Goal: Transaction & Acquisition: Obtain resource

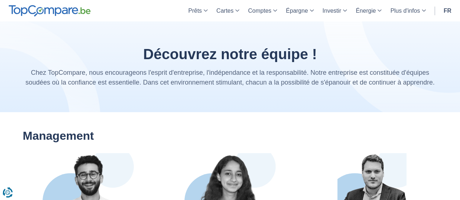
click at [324, 37] on section "Découvrez notre équipe ! Chez TopCompare, nous encourageons l'esprit d'entrepri…" at bounding box center [230, 66] width 460 height 91
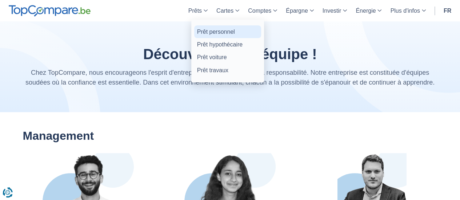
click at [215, 34] on link "Prêt personnel" at bounding box center [227, 31] width 67 height 13
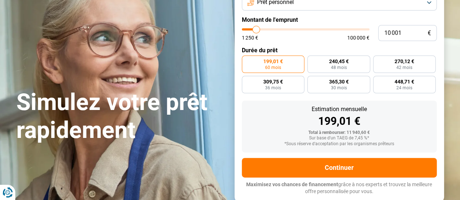
scroll to position [73, 0]
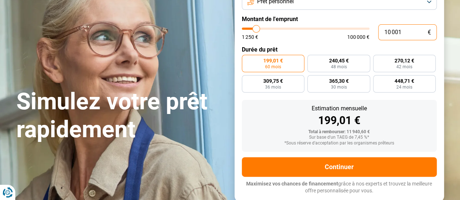
click at [399, 35] on input "10 001" at bounding box center [407, 32] width 58 height 16
type input "1 001"
type input "1250"
type input "100"
type input "1250"
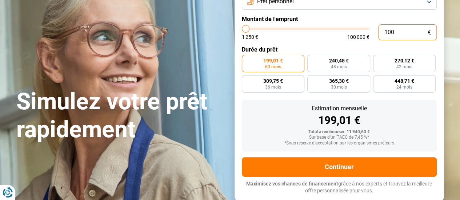
type input "10"
type input "1250"
type input "1"
type input "1250"
type input "15"
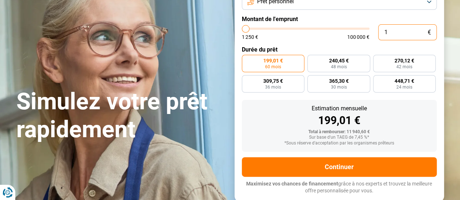
type input "1250"
type input "150"
type input "1250"
type input "1 500"
type input "1500"
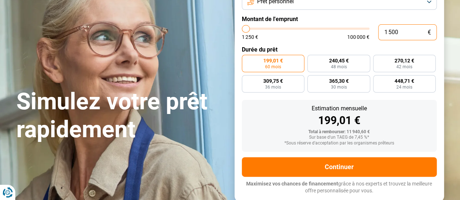
type input "15 000"
type input "15000"
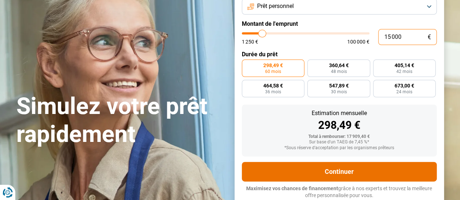
type input "15 000"
click at [364, 172] on button "Continuer" at bounding box center [339, 172] width 195 height 20
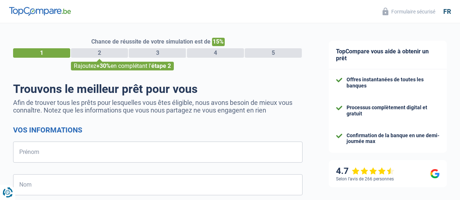
select select "32"
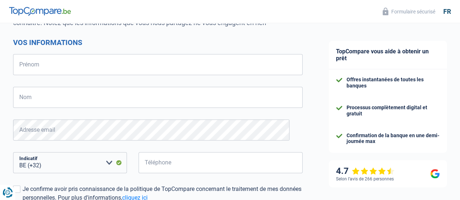
scroll to position [87, 0]
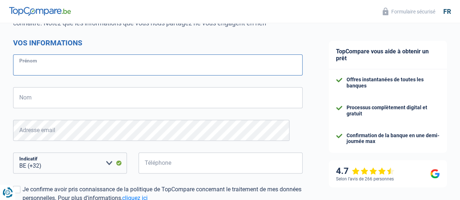
click at [37, 72] on input "Prénom" at bounding box center [157, 64] width 289 height 21
type input "[PERSON_NAME]"
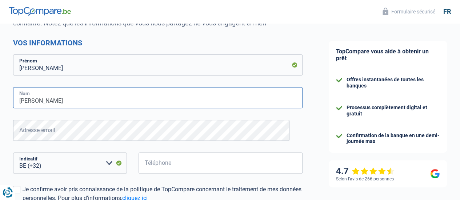
type input "[PERSON_NAME]"
click at [82, 166] on select "BE (+32) LU (+352) Veuillez sélectionner une option" at bounding box center [70, 163] width 114 height 21
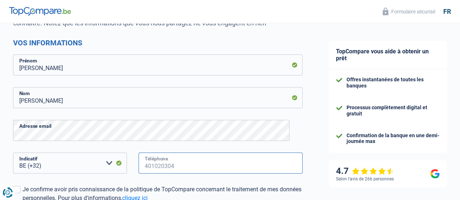
click at [166, 159] on input "Téléphone" at bounding box center [220, 163] width 164 height 21
type input "485867799"
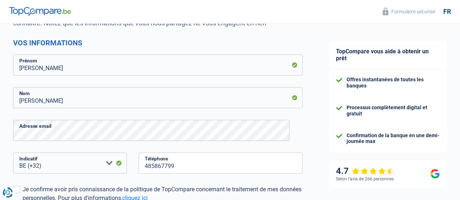
click at [225, 180] on div "485867799 Téléphone" at bounding box center [220, 169] width 175 height 33
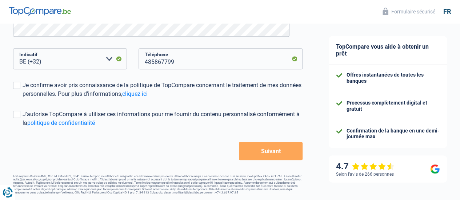
scroll to position [178, 0]
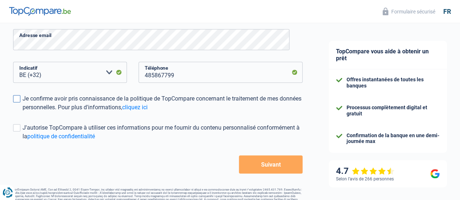
click at [20, 98] on span at bounding box center [16, 98] width 7 height 7
click at [23, 112] on input "Je confirme avoir pris connaissance de la politique de TopCompare concernant le…" at bounding box center [23, 112] width 0 height 0
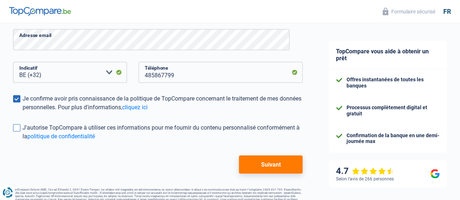
click at [20, 131] on span at bounding box center [16, 127] width 7 height 7
click at [23, 141] on input "J'autorise TopCompare à utiliser ces informations pour me fournir du contenu pe…" at bounding box center [23, 141] width 0 height 0
click at [258, 162] on button "Suivant" at bounding box center [271, 164] width 64 height 18
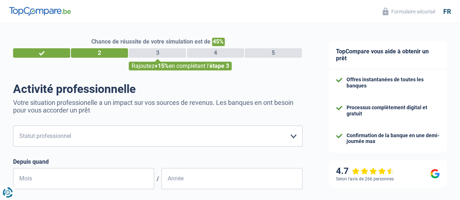
click at [159, 87] on h1 "Activité professionnelle" at bounding box center [157, 89] width 289 height 14
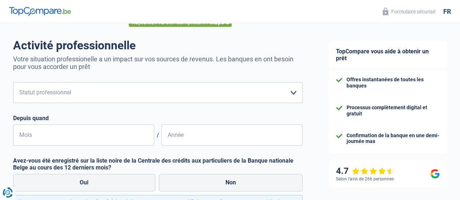
scroll to position [58, 0]
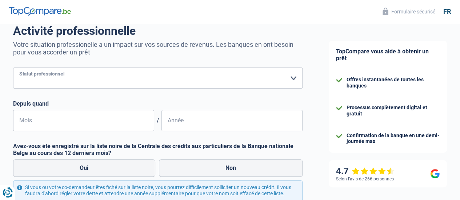
click at [112, 72] on select "Ouvrier Employé privé Employé public Invalide Indépendant Pensionné Chômeur Mut…" at bounding box center [157, 78] width 289 height 21
select select "publicEmployee"
click at [19, 68] on select "Ouvrier Employé privé Employé public Invalide Indépendant Pensionné Chômeur Mut…" at bounding box center [157, 78] width 289 height 21
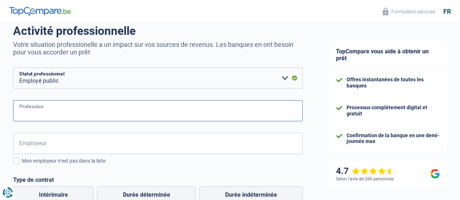
click at [64, 108] on input "Profession" at bounding box center [157, 110] width 289 height 21
type input "Employé de rayon + [GEOGRAPHIC_DATA]"
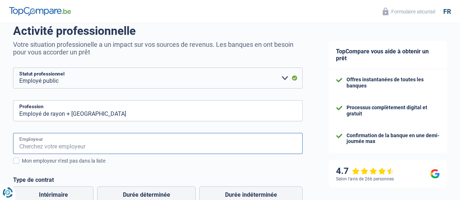
click at [78, 150] on input "Employeur" at bounding box center [157, 143] width 289 height 21
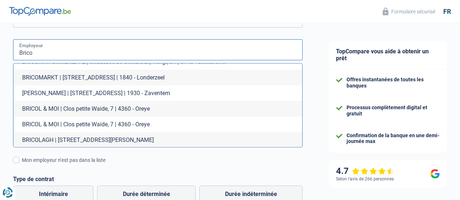
scroll to position [1518, 0]
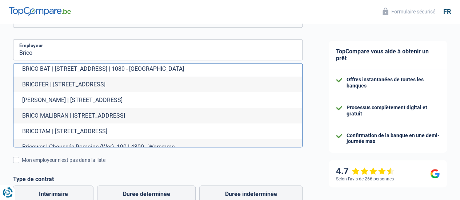
drag, startPoint x: 308, startPoint y: 123, endPoint x: 302, endPoint y: 80, distance: 43.4
click at [302, 80] on main "Chance de réussite de votre simulation est de 45% 1 2 3 4 5 Rajoutez +15% en co…" at bounding box center [230, 129] width 460 height 517
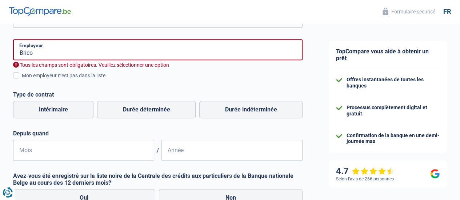
click at [302, 80] on div "Chance de réussite de votre simulation est de 45% 1 2 3 4 5 Rajoutez +15% en co…" at bounding box center [157, 84] width 315 height 432
click at [86, 54] on input "Brico" at bounding box center [157, 49] width 289 height 21
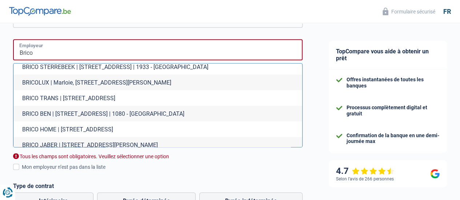
scroll to position [857, 0]
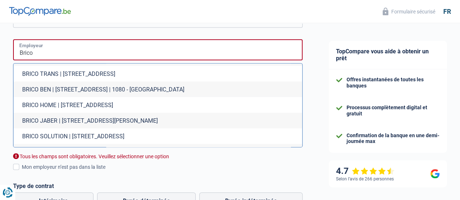
click at [84, 52] on input "Brico" at bounding box center [157, 49] width 289 height 21
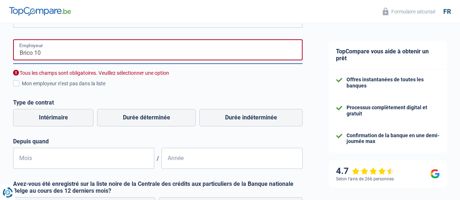
scroll to position [0, 0]
type input "Brico 1060"
click at [27, 83] on label "Mon employeur n’est pas dans la liste" at bounding box center [157, 84] width 289 height 8
click at [22, 88] on input "Mon employeur n’est pas dans la liste" at bounding box center [22, 88] width 0 height 0
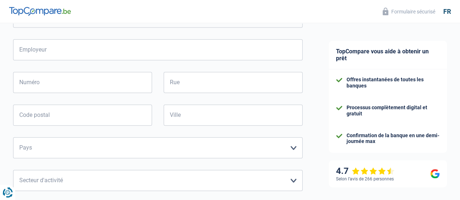
click at [5, 72] on div "Chance de réussite de votre simulation est de 45% 1 2 3 4 5 Rajoutez +15% en co…" at bounding box center [157, 140] width 315 height 544
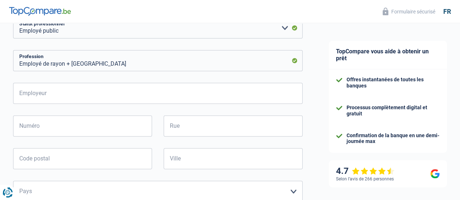
scroll to position [123, 0]
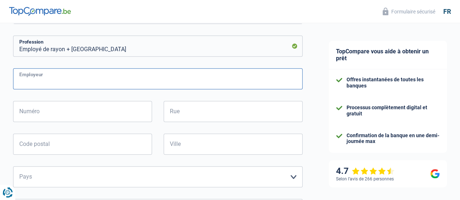
click at [61, 79] on input "Employeur" at bounding box center [157, 78] width 289 height 21
type input "Brico"
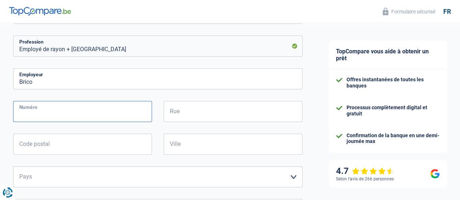
click at [49, 116] on input "Numéro" at bounding box center [82, 111] width 139 height 21
type input "3"
type input "239"
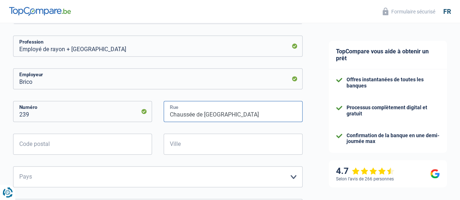
type input "Chaussée de [GEOGRAPHIC_DATA]"
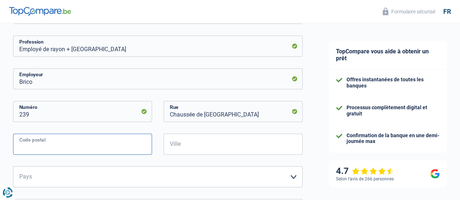
click at [73, 143] on input "Code postal" at bounding box center [82, 144] width 139 height 21
type input "1060"
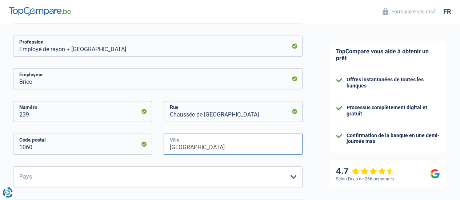
type input "[GEOGRAPHIC_DATA]"
click at [75, 180] on select "[GEOGRAPHIC_DATA] [GEOGRAPHIC_DATA] [GEOGRAPHIC_DATA] [GEOGRAPHIC_DATA] [GEOGRA…" at bounding box center [157, 176] width 289 height 21
select select "BE"
click at [19, 167] on select "[GEOGRAPHIC_DATA] [GEOGRAPHIC_DATA] [GEOGRAPHIC_DATA] [GEOGRAPHIC_DATA] [GEOGRA…" at bounding box center [157, 176] width 289 height 21
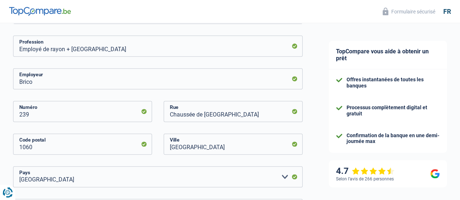
click at [14, 108] on div "239 Numéro" at bounding box center [83, 117] width 150 height 33
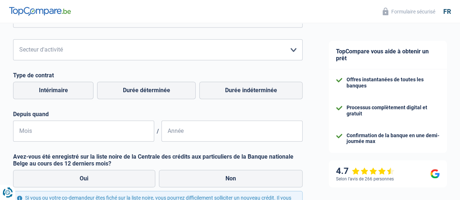
scroll to position [297, 0]
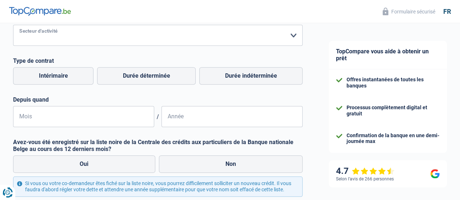
click at [77, 35] on select "Agriculture/Pêche Industrie Horeca Courier/Fitness/Taxi Construction Banques/As…" at bounding box center [157, 35] width 289 height 21
click at [56, 40] on select "Agriculture/Pêche Industrie Horeca Courier/Fitness/Taxi Construction Banques/As…" at bounding box center [157, 35] width 289 height 21
click at [226, 77] on label "Durée indéterminée" at bounding box center [250, 75] width 103 height 17
click at [226, 77] on input "Durée indéterminée" at bounding box center [250, 75] width 103 height 17
radio input "true"
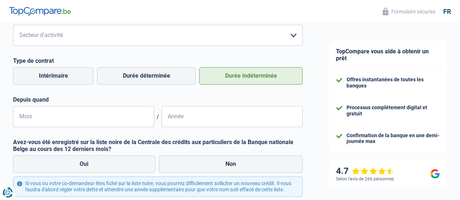
click at [179, 95] on div "Brico Employeur 239 [STREET_ADDRESS] [GEOGRAPHIC_DATA] [GEOGRAPHIC_DATA] [GEOGR…" at bounding box center [157, 10] width 289 height 233
click at [87, 118] on input "Mois" at bounding box center [83, 116] width 141 height 21
type input "10"
type input "2023"
click at [75, 127] on input "10" at bounding box center [83, 116] width 141 height 21
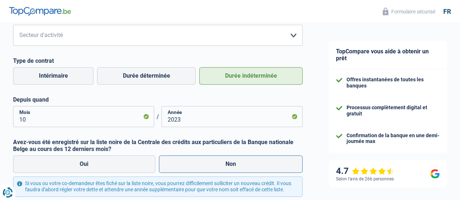
click at [236, 163] on label "Non" at bounding box center [231, 163] width 144 height 17
click at [236, 163] on input "Non" at bounding box center [231, 163] width 144 height 17
radio input "true"
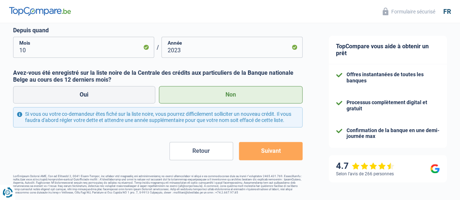
scroll to position [374, 0]
click at [276, 149] on button "Suivant" at bounding box center [271, 151] width 64 height 18
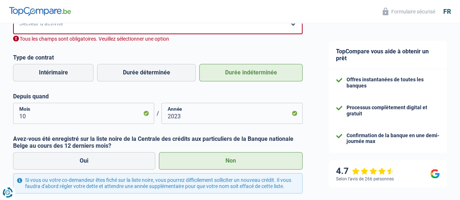
scroll to position [298, 0]
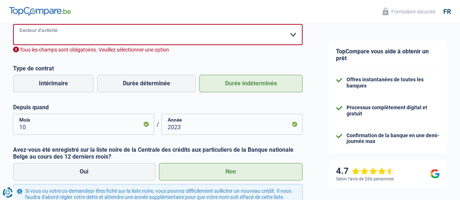
click at [174, 32] on select "Agriculture/Pêche Industrie Horeca Courier/Fitness/Taxi Construction Banques/As…" at bounding box center [157, 34] width 289 height 21
select select "industry"
click at [19, 25] on select "Agriculture/Pêche Industrie Horeca Courier/Fitness/Taxi Construction Banques/As…" at bounding box center [157, 34] width 289 height 21
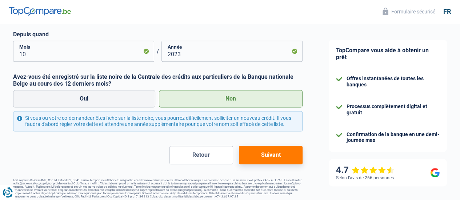
scroll to position [374, 0]
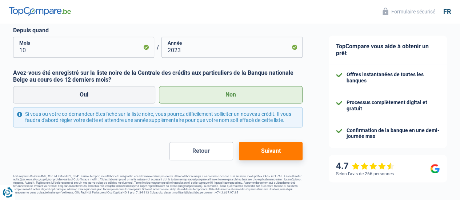
click at [244, 151] on button "Suivant" at bounding box center [271, 151] width 64 height 18
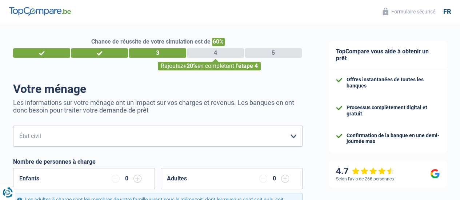
click at [188, 87] on h1 "Votre ménage" at bounding box center [157, 89] width 289 height 14
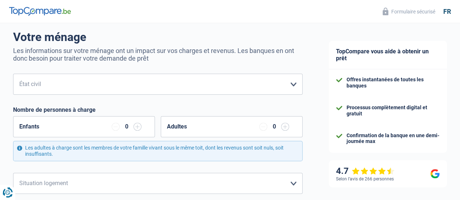
scroll to position [58, 0]
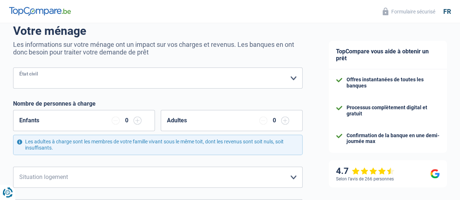
click at [188, 87] on select "[PERSON_NAME](e) Cohabitant(e) légal(e) Divorcé(e) Veuf(ve) Séparé (de fait) Ve…" at bounding box center [157, 78] width 289 height 21
select select "single"
click at [19, 68] on select "[PERSON_NAME](e) Cohabitant(e) légal(e) Divorcé(e) Veuf(ve) Séparé (de fait) Ve…" at bounding box center [157, 78] width 289 height 21
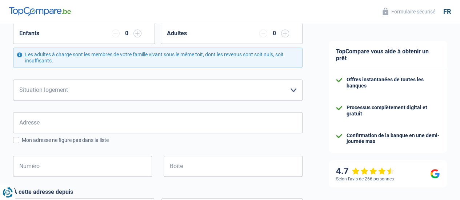
scroll to position [160, 0]
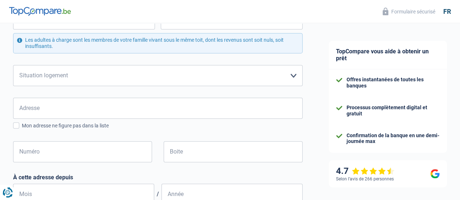
click at [173, 59] on form "[PERSON_NAME](e) Cohabitant(e) légal(e) Divorcé(e) Veuf(ve) Séparé (de fait) Ve…" at bounding box center [157, 167] width 289 height 403
click at [284, 74] on select "Locataire Propriétaire avec prêt hypothécaire Propriétaire sans prêt hypothécai…" at bounding box center [157, 75] width 289 height 21
select select "liveWithParents"
click at [19, 65] on select "Locataire Propriétaire avec prêt hypothécaire Propriétaire sans prêt hypothécai…" at bounding box center [157, 75] width 289 height 21
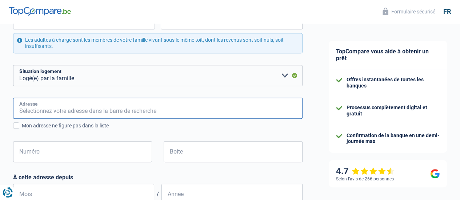
click at [91, 115] on input "Adresse" at bounding box center [157, 108] width 289 height 21
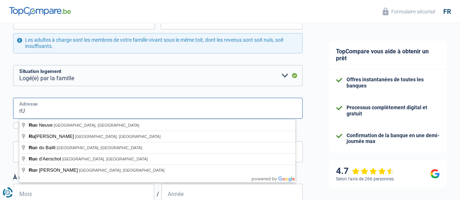
type input "r"
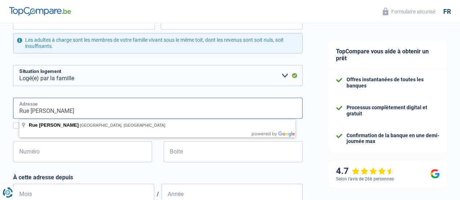
type input "Rue [PERSON_NAME]"
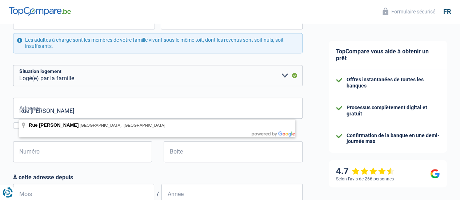
click at [13, 107] on div "Chance de réussite de votre simulation est de 60% 1 2 3 4 5 Rajoutez +20% en co…" at bounding box center [157, 132] width 315 height 545
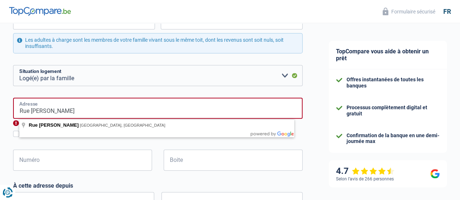
click at [89, 112] on input "Rue [PERSON_NAME]" at bounding box center [157, 108] width 289 height 21
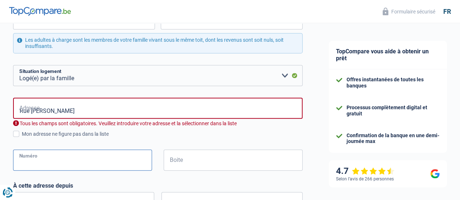
click at [110, 163] on input "Numéro" at bounding box center [82, 160] width 139 height 21
type input "13"
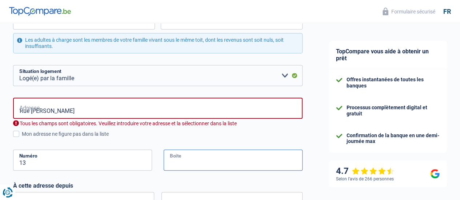
click at [204, 159] on input "Boite" at bounding box center [232, 160] width 139 height 21
type input "1"
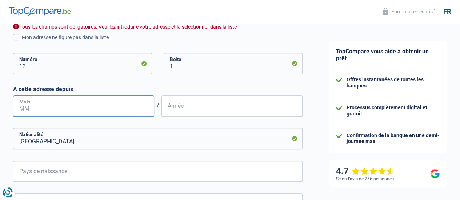
scroll to position [254, 0]
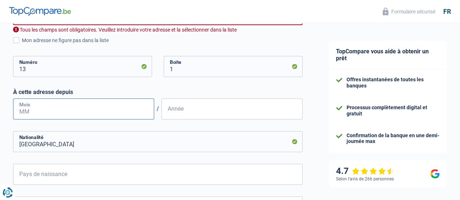
click at [81, 107] on input "Mois" at bounding box center [83, 108] width 141 height 21
type input "01"
type input "2002"
click at [25, 44] on label "Mon adresse ne figure pas dans la liste" at bounding box center [157, 40] width 289 height 8
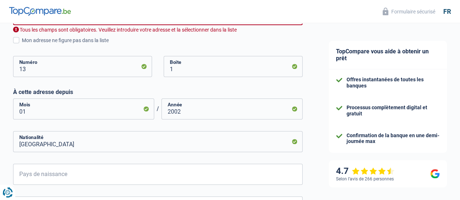
click at [22, 44] on input "Mon adresse ne figure pas dans la liste" at bounding box center [22, 44] width 0 height 0
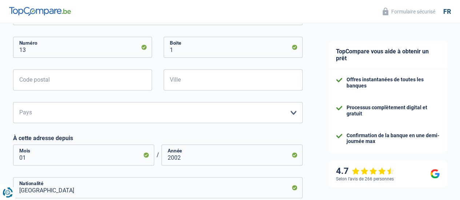
click at [9, 56] on div "Chance de réussite de votre simulation est de 60% 1 2 3 4 5 Rajoutez +20% en co…" at bounding box center [157, 66] width 315 height 599
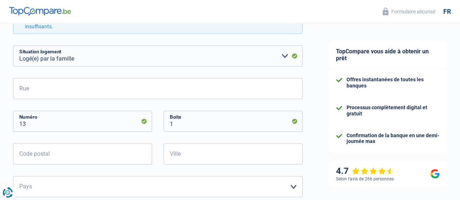
scroll to position [181, 0]
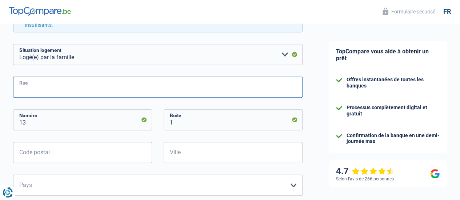
click at [60, 94] on input "Rue" at bounding box center [157, 87] width 289 height 21
type input "Rue [PERSON_NAME]"
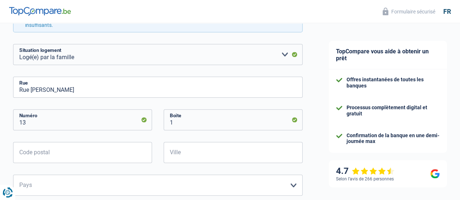
click at [12, 95] on div "Chance de réussite de votre simulation est de 60% 1 2 3 4 5 Rajoutez +20% en co…" at bounding box center [157, 138] width 315 height 599
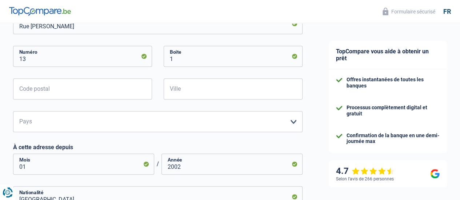
scroll to position [254, 0]
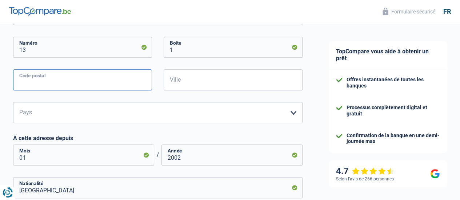
click at [54, 73] on input "Code postal" at bounding box center [82, 79] width 139 height 21
type input "1070"
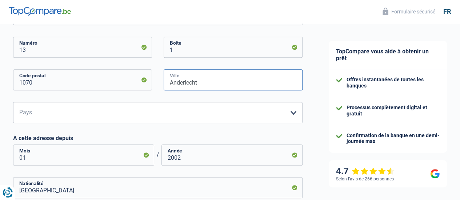
type input "Anderlecht"
click at [51, 113] on select "Belgique Luxembourg Veuillez sélectionner une option" at bounding box center [157, 112] width 289 height 21
select select "BE"
click at [19, 102] on select "Belgique Luxembourg Veuillez sélectionner une option" at bounding box center [157, 112] width 289 height 21
click at [9, 128] on div "Chance de réussite de votre simulation est de 60% 1 2 3 4 5 Rajoutez +20% en co…" at bounding box center [157, 66] width 315 height 599
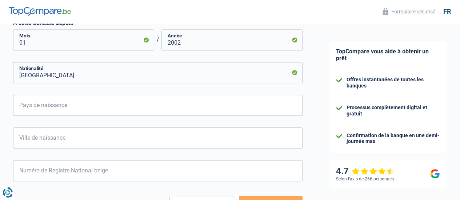
scroll to position [370, 0]
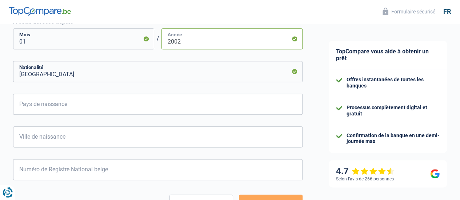
click at [190, 40] on input "2002" at bounding box center [231, 38] width 141 height 21
type input "2000"
click at [71, 103] on input "Pays de naissance" at bounding box center [157, 104] width 289 height 21
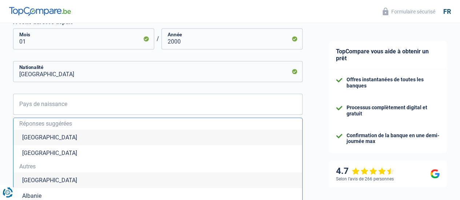
click at [32, 135] on li "[GEOGRAPHIC_DATA]" at bounding box center [157, 138] width 288 height 16
type input "[GEOGRAPHIC_DATA]"
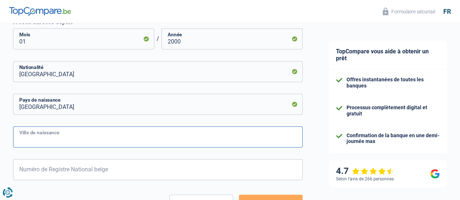
click at [43, 141] on input "Ville de naissance" at bounding box center [157, 136] width 289 height 21
type input "Ixelles"
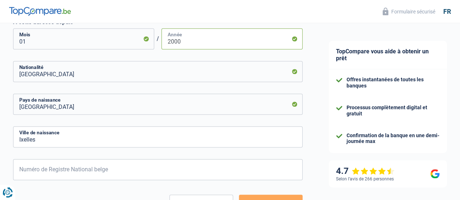
click at [194, 45] on input "2000" at bounding box center [231, 38] width 141 height 21
type input "2001"
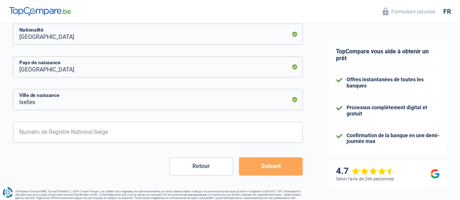
scroll to position [424, 0]
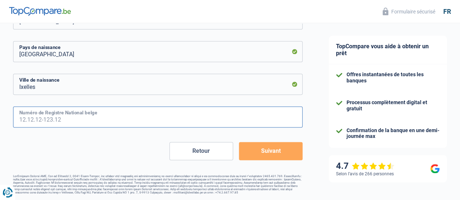
click at [75, 116] on input "Numéro de Registre National belge" at bounding box center [157, 116] width 289 height 21
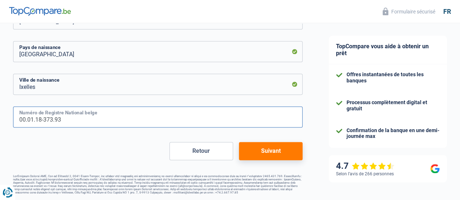
type input "00.01.18-373.93"
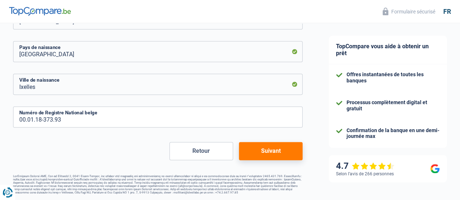
click at [254, 146] on button "Suivant" at bounding box center [271, 151] width 64 height 18
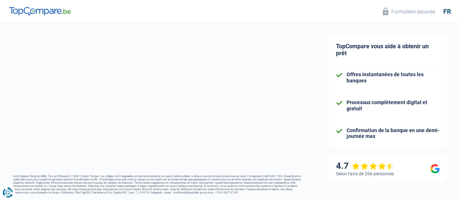
select select "netSalary"
select select "mealVouchers"
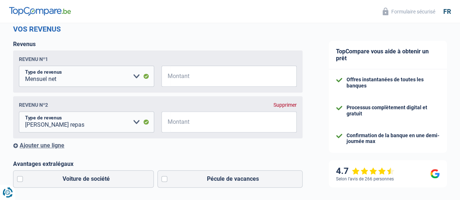
scroll to position [102, 0]
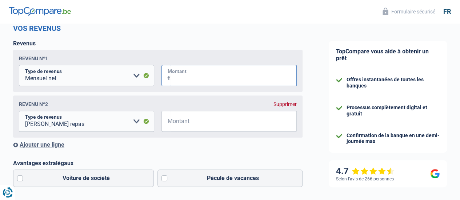
click at [199, 75] on input "Montant" at bounding box center [233, 75] width 126 height 21
type input "1.600"
click at [190, 129] on input "Montant" at bounding box center [233, 121] width 126 height 21
type input "55"
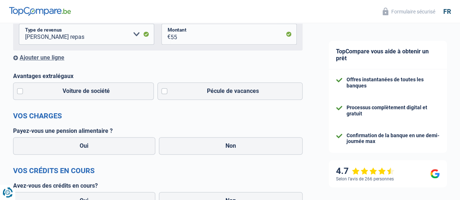
scroll to position [203, 0]
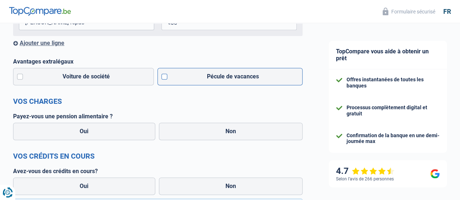
click at [187, 81] on label "Pécule de vacances" at bounding box center [229, 76] width 145 height 17
click at [187, 81] on input "Pécule de vacances" at bounding box center [229, 76] width 145 height 17
checkbox input "true"
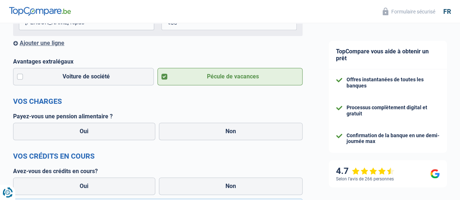
click at [144, 104] on h2 "Vos charges" at bounding box center [157, 101] width 289 height 9
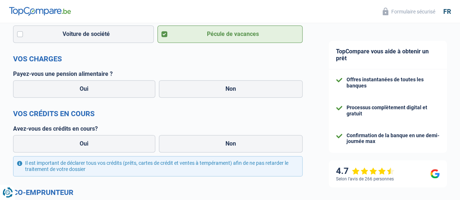
scroll to position [262, 0]
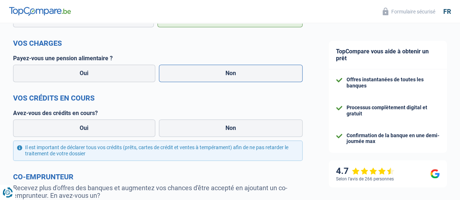
click at [190, 78] on label "Non" at bounding box center [231, 73] width 144 height 17
click at [190, 78] on input "Non" at bounding box center [231, 73] width 144 height 17
radio input "true"
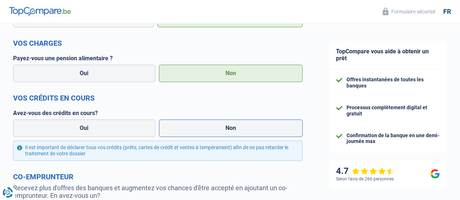
click at [195, 132] on label "Non" at bounding box center [231, 128] width 144 height 17
click at [195, 132] on input "Non" at bounding box center [231, 128] width 144 height 17
radio input "true"
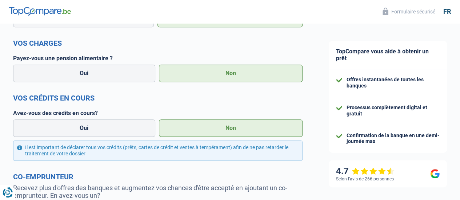
click at [183, 112] on label "Avez-vous des crédits en cours?" at bounding box center [157, 113] width 289 height 7
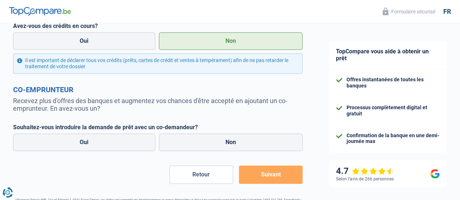
scroll to position [363, 0]
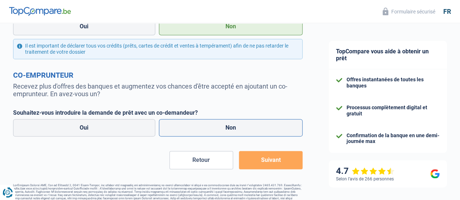
click at [198, 130] on label "Non" at bounding box center [231, 127] width 144 height 17
click at [198, 130] on input "Non" at bounding box center [231, 127] width 144 height 17
radio input "true"
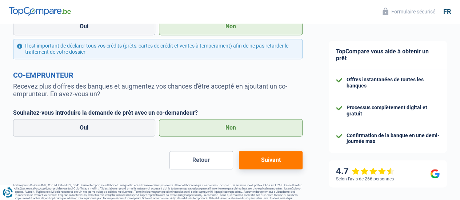
click at [274, 162] on button "Suivant" at bounding box center [271, 160] width 64 height 18
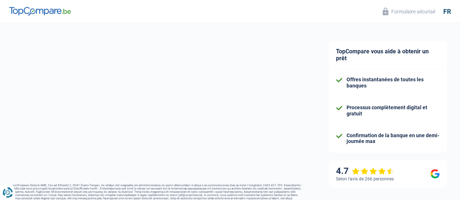
select select "60"
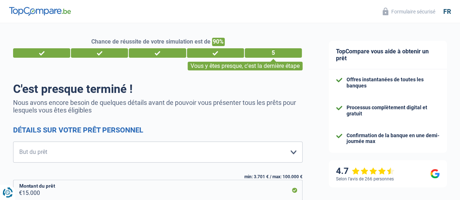
click at [163, 120] on form "C'est presque terminé ! Nous avons encore besoin de quelques détails avant de p…" at bounding box center [157, 202] width 289 height 240
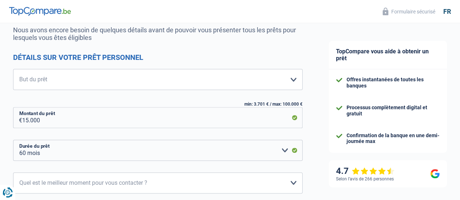
scroll to position [87, 0]
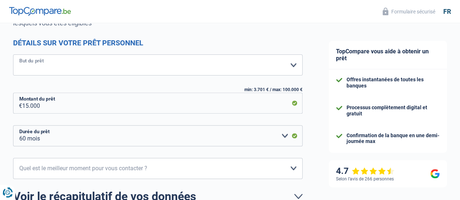
click at [117, 64] on select "Confort maison: meubles, textile, peinture, électroménager, outillage non-profe…" at bounding box center [157, 64] width 289 height 21
select select "hobbies"
click at [19, 55] on select "Confort maison: meubles, textile, peinture, électroménager, outillage non-profe…" at bounding box center [157, 64] width 289 height 21
click at [44, 80] on div "Confort maison: meubles, textile, peinture, électroménager, outillage non-profe…" at bounding box center [157, 100] width 289 height 92
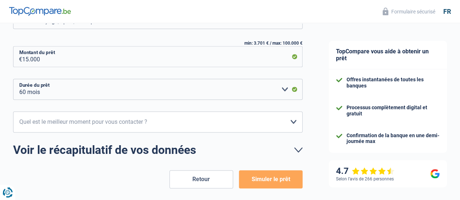
scroll to position [145, 0]
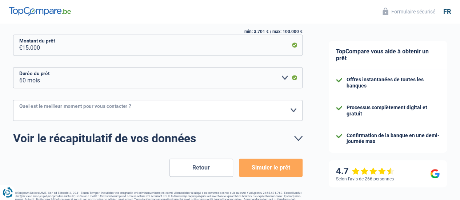
click at [82, 112] on select "10h-12h 12h-14h 14h-16h 16h-18h Veuillez sélectionner une option" at bounding box center [157, 110] width 289 height 21
select select "16-18"
click at [19, 100] on select "10h-12h 12h-14h 14h-16h 16h-18h Veuillez sélectionner une option" at bounding box center [157, 110] width 289 height 21
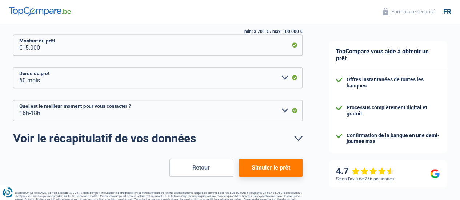
click at [291, 138] on link "Voir le récapitulatif de vos données" at bounding box center [157, 139] width 289 height 12
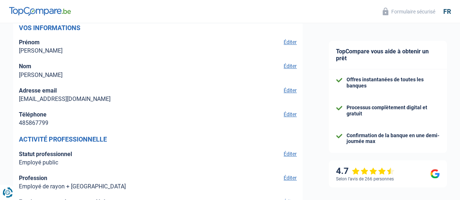
scroll to position [305, 0]
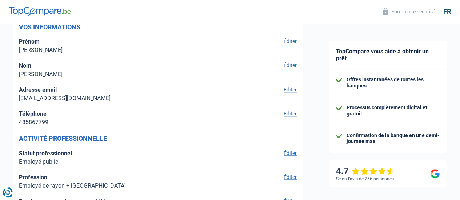
click at [280, 112] on div "Prénom [PERSON_NAME] Éditer Nom [PERSON_NAME] Éditer Adresse email [EMAIL_ADDRE…" at bounding box center [158, 82] width 278 height 88
click at [286, 117] on button "Éditer" at bounding box center [288, 113] width 15 height 7
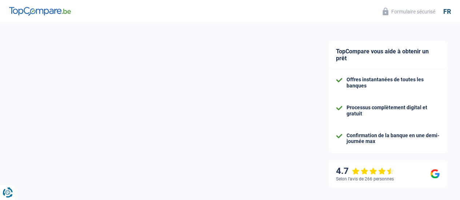
select select "32"
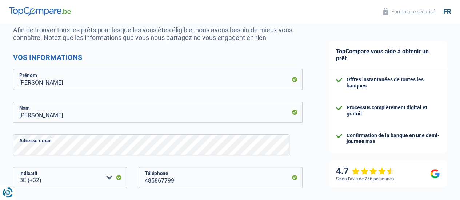
scroll to position [193, 0]
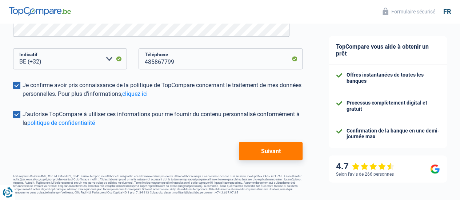
click at [271, 148] on button "Suivant" at bounding box center [271, 151] width 64 height 18
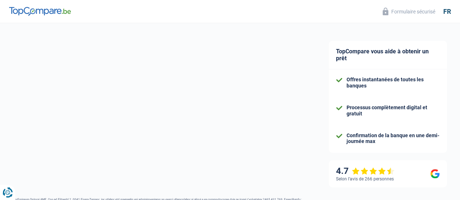
select select "publicEmployee"
select select "BE"
select select "industry"
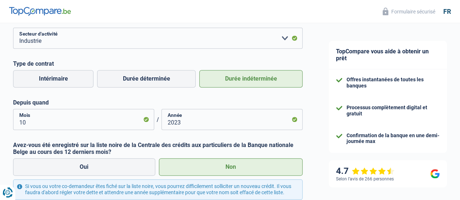
scroll to position [374, 0]
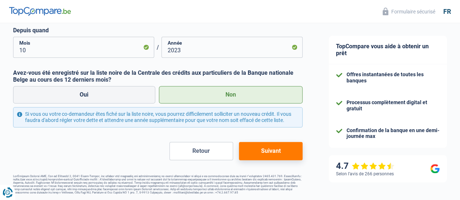
click at [259, 152] on button "Suivant" at bounding box center [271, 151] width 64 height 18
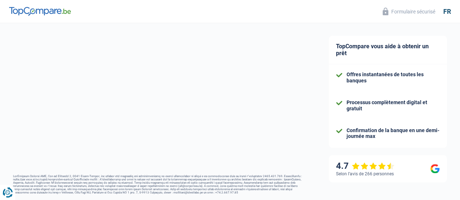
select select "single"
select select "liveWithParents"
select select "BE"
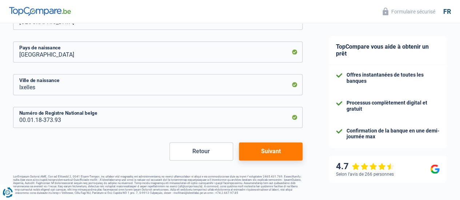
scroll to position [424, 0]
click at [268, 147] on button "Suivant" at bounding box center [271, 151] width 64 height 18
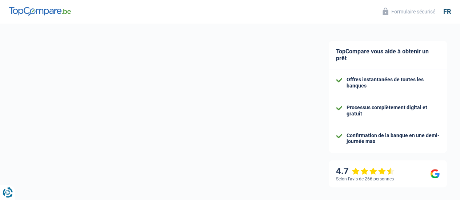
select select "netSalary"
select select "mealVouchers"
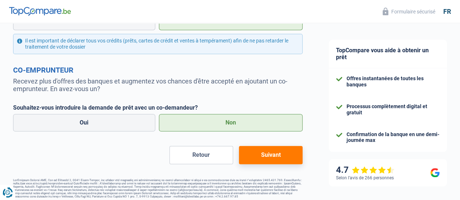
scroll to position [375, 0]
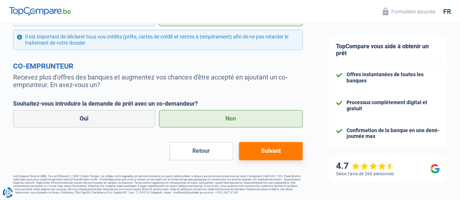
click at [254, 148] on button "Suivant" at bounding box center [271, 151] width 64 height 18
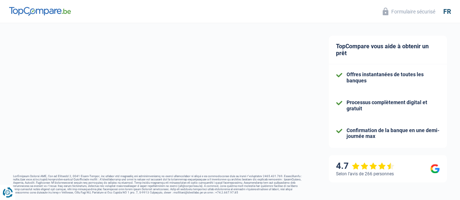
select select "hobbies"
select select "60"
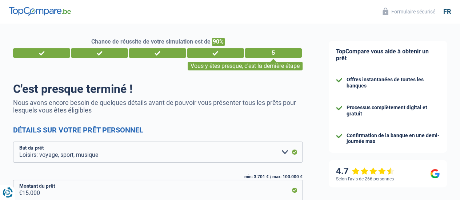
click at [315, 100] on div "TopCompare vous aide à obtenir un prêt Offres instantanées de toutes les banque…" at bounding box center [387, 192] width 144 height 339
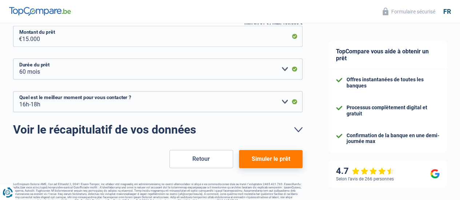
scroll to position [163, 0]
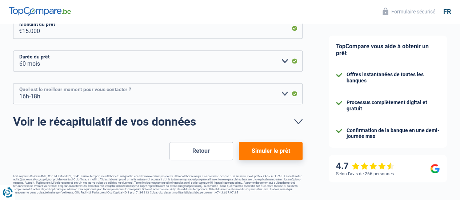
click at [53, 100] on select "10h-12h 12h-14h 14h-16h 16h-18h Veuillez sélectionner une option" at bounding box center [157, 93] width 289 height 21
select select "12-14"
click at [19, 83] on select "10h-12h 12h-14h 14h-16h 16h-18h Veuillez sélectionner une option" at bounding box center [157, 93] width 289 height 21
click at [262, 150] on button "Simuler le prêt" at bounding box center [271, 151] width 64 height 18
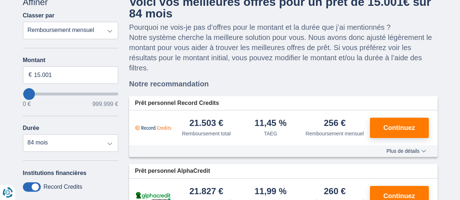
scroll to position [60, 0]
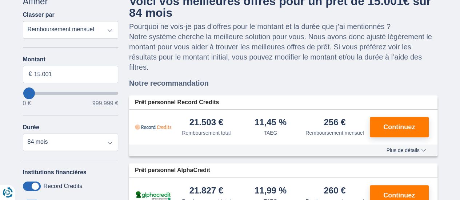
click at [103, 25] on select "Remboursement total TAEG Remboursement mensuel" at bounding box center [71, 29] width 96 height 17
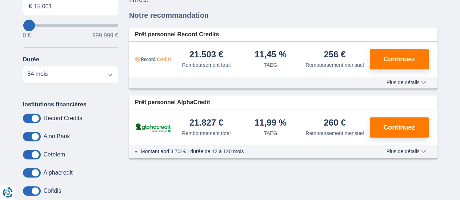
scroll to position [150, 0]
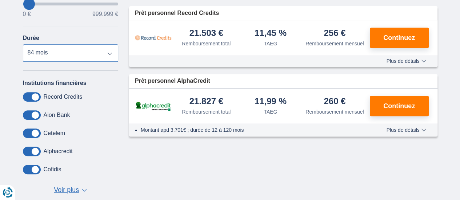
click at [97, 54] on select "12 mois 18 mois 24 mois 30 mois 36 mois 42 mois 48 mois 60 mois 72 mois 84 mois" at bounding box center [71, 52] width 96 height 17
click at [23, 44] on select "12 mois 18 mois 24 mois 30 mois 36 mois 42 mois 48 mois 60 mois 72 mois 84 mois" at bounding box center [71, 52] width 96 height 17
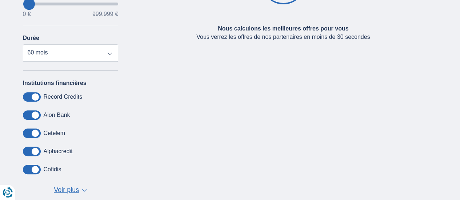
click at [39, 133] on span at bounding box center [32, 133] width 18 height 9
click at [0, 0] on input "checkbox" at bounding box center [0, 0] width 0 height 0
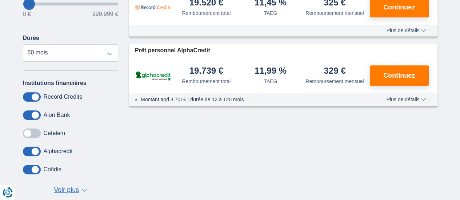
click at [199, 138] on div "Annuler Filtres Affiner Classer par Remboursement total TAEG Remboursement mens…" at bounding box center [229, 56] width 425 height 300
click at [28, 132] on span at bounding box center [32, 133] width 18 height 9
click at [0, 0] on input "checkbox" at bounding box center [0, 0] width 0 height 0
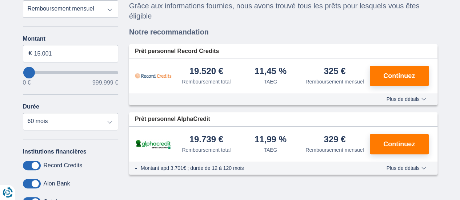
scroll to position [82, 0]
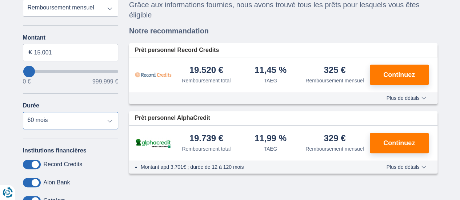
click at [38, 120] on select "12 mois 18 mois 24 mois 30 mois 36 mois 42 mois 48 mois 60 mois 72 mois 84 mois" at bounding box center [71, 120] width 96 height 17
click at [23, 112] on select "12 mois 18 mois 24 mois 30 mois 36 mois 42 mois 48 mois 60 mois 72 mois 84 mois" at bounding box center [71, 120] width 96 height 17
click at [72, 118] on select "12 mois 18 mois 24 mois 30 mois 36 mois 42 mois 48 mois 60 mois 72 mois 84 mois" at bounding box center [71, 120] width 96 height 17
click at [23, 112] on select "12 mois 18 mois 24 mois 30 mois 36 mois 42 mois 48 mois 60 mois 72 mois 84 mois" at bounding box center [71, 120] width 96 height 17
click at [52, 121] on select "12 mois 18 mois 24 mois 30 mois 36 mois 42 mois 48 mois 60 mois 72 mois 84 mois" at bounding box center [71, 120] width 96 height 17
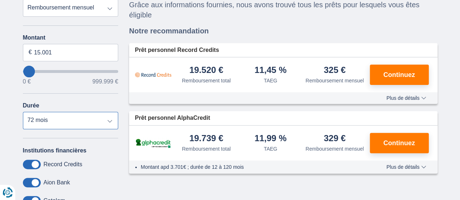
click at [23, 112] on select "12 mois 18 mois 24 mois 30 mois 36 mois 42 mois 48 mois 60 mois 72 mois 84 mois" at bounding box center [71, 120] width 96 height 17
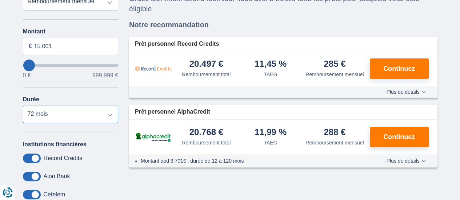
scroll to position [89, 0]
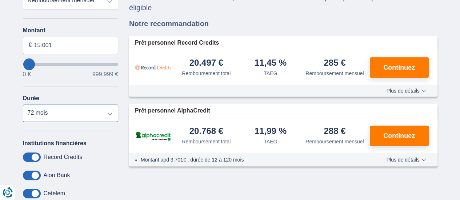
click at [69, 114] on select "12 mois 18 mois 24 mois 30 mois 36 mois 42 mois 48 mois 60 mois 72 mois 84 mois" at bounding box center [71, 113] width 96 height 17
click at [8, 93] on div "× widget.non-eligible-application.title widget.non-eligible-application.text no…" at bounding box center [230, 120] width 460 height 327
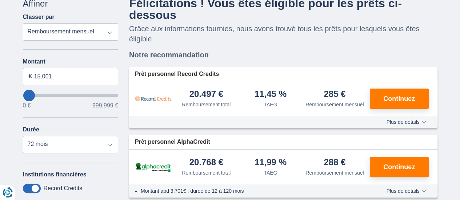
scroll to position [59, 0]
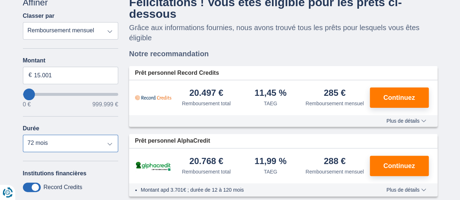
click at [66, 141] on select "12 mois 18 mois 24 mois 30 mois 36 mois 42 mois 48 mois 60 mois 72 mois 84 mois" at bounding box center [71, 143] width 96 height 17
select select "60"
click at [23, 135] on select "12 mois 18 mois 24 mois 30 mois 36 mois 42 mois 48 mois 60 mois 72 mois 84 mois" at bounding box center [71, 143] width 96 height 17
click at [252, 45] on div "Félicitations ! Vous êtes éligible pour les prêts ci-dessous Grâce aux informat…" at bounding box center [283, 96] width 308 height 201
click at [258, 50] on div "Prêt personnel Record Credits 19.520 € Remboursement total TAEG" at bounding box center [283, 123] width 308 height 148
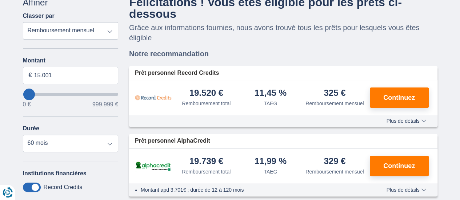
scroll to position [74, 0]
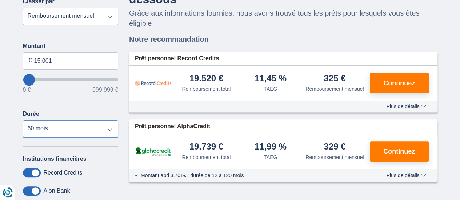
click at [93, 129] on select "12 mois 18 mois 24 mois 30 mois 36 mois 42 mois 48 mois 60 mois 72 mois 84 mois" at bounding box center [71, 128] width 96 height 17
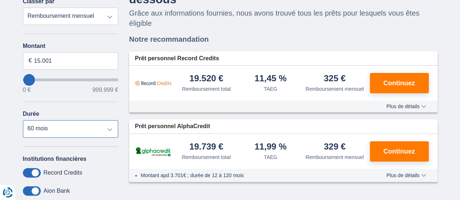
click at [94, 127] on select "12 mois 18 mois 24 mois 30 mois 36 mois 42 mois 48 mois 60 mois 72 mois 84 mois" at bounding box center [71, 128] width 96 height 17
click at [252, 32] on div "Félicitations ! Vous êtes éligible pour les prêts ci-dessous Grâce aux informat…" at bounding box center [283, 82] width 308 height 201
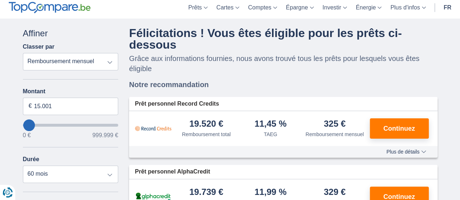
scroll to position [0, 0]
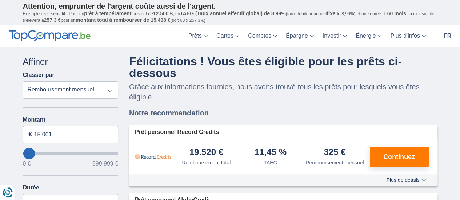
click at [435, 3] on p "Attention, emprunter de l'argent coûte aussi de l'argent." at bounding box center [230, 6] width 414 height 9
